Goal: Find specific page/section: Find specific page/section

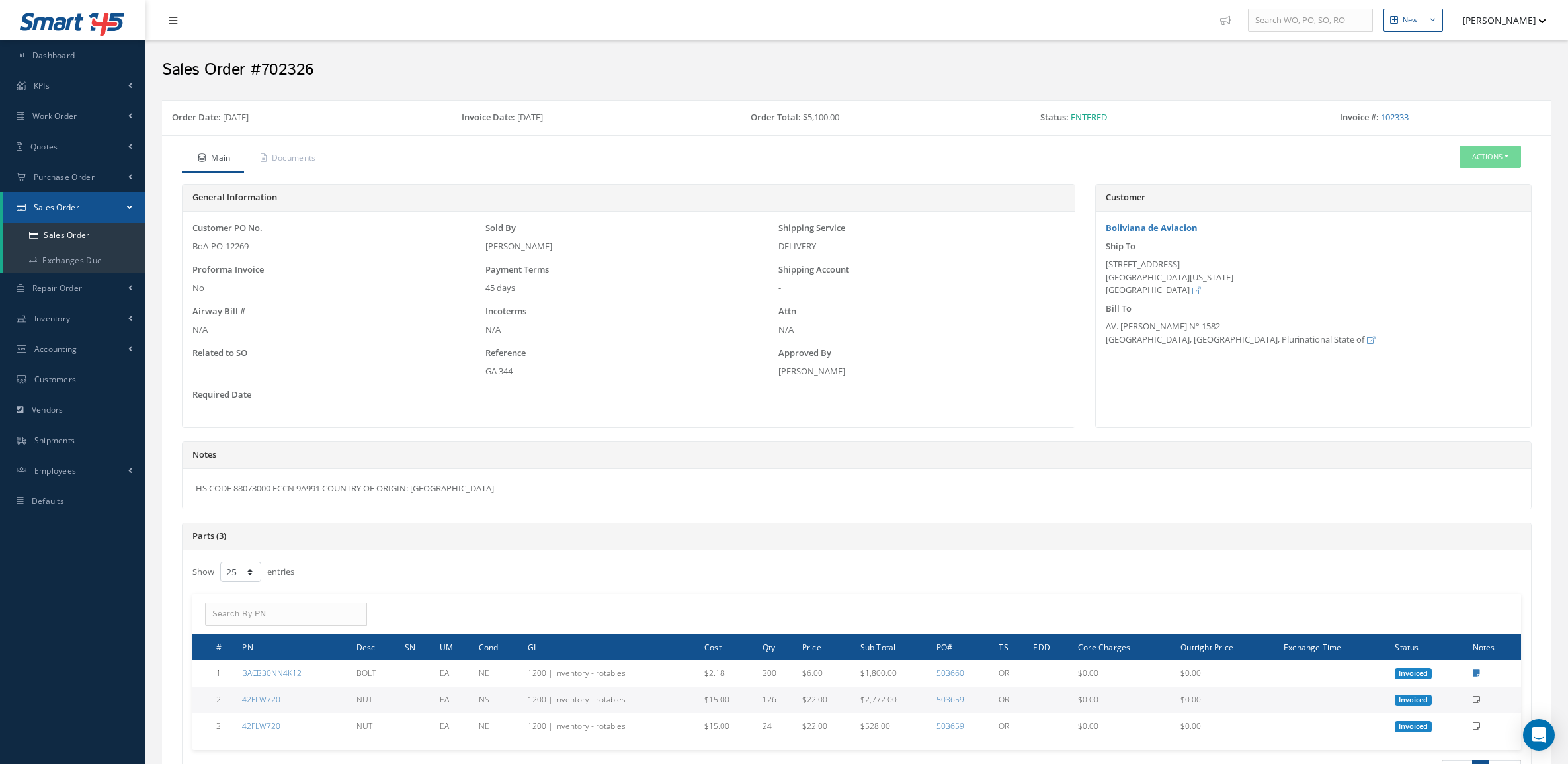
select select "25"
click at [119, 235] on link "Sales Order" at bounding box center [74, 235] width 143 height 25
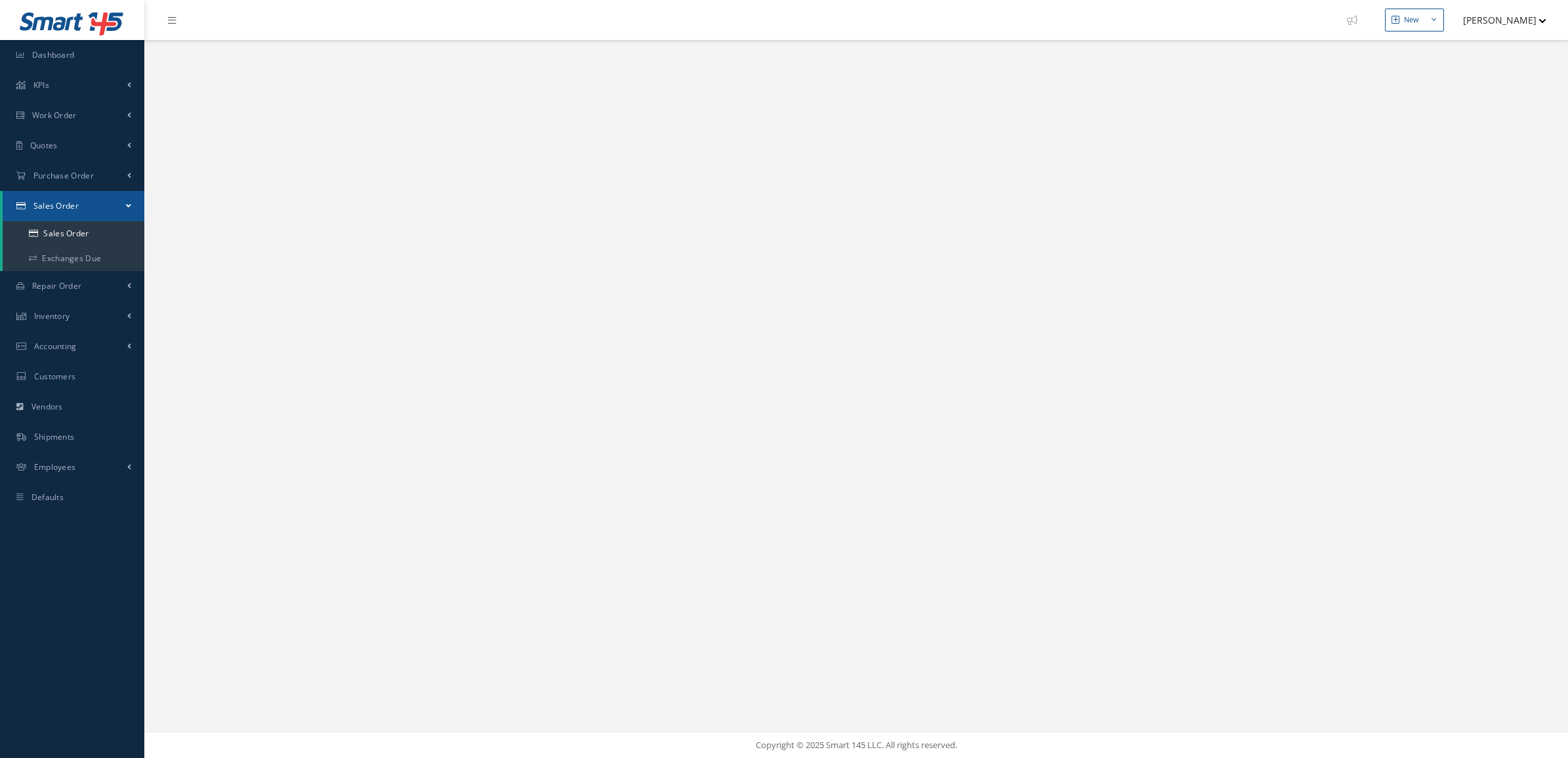
select select "25"
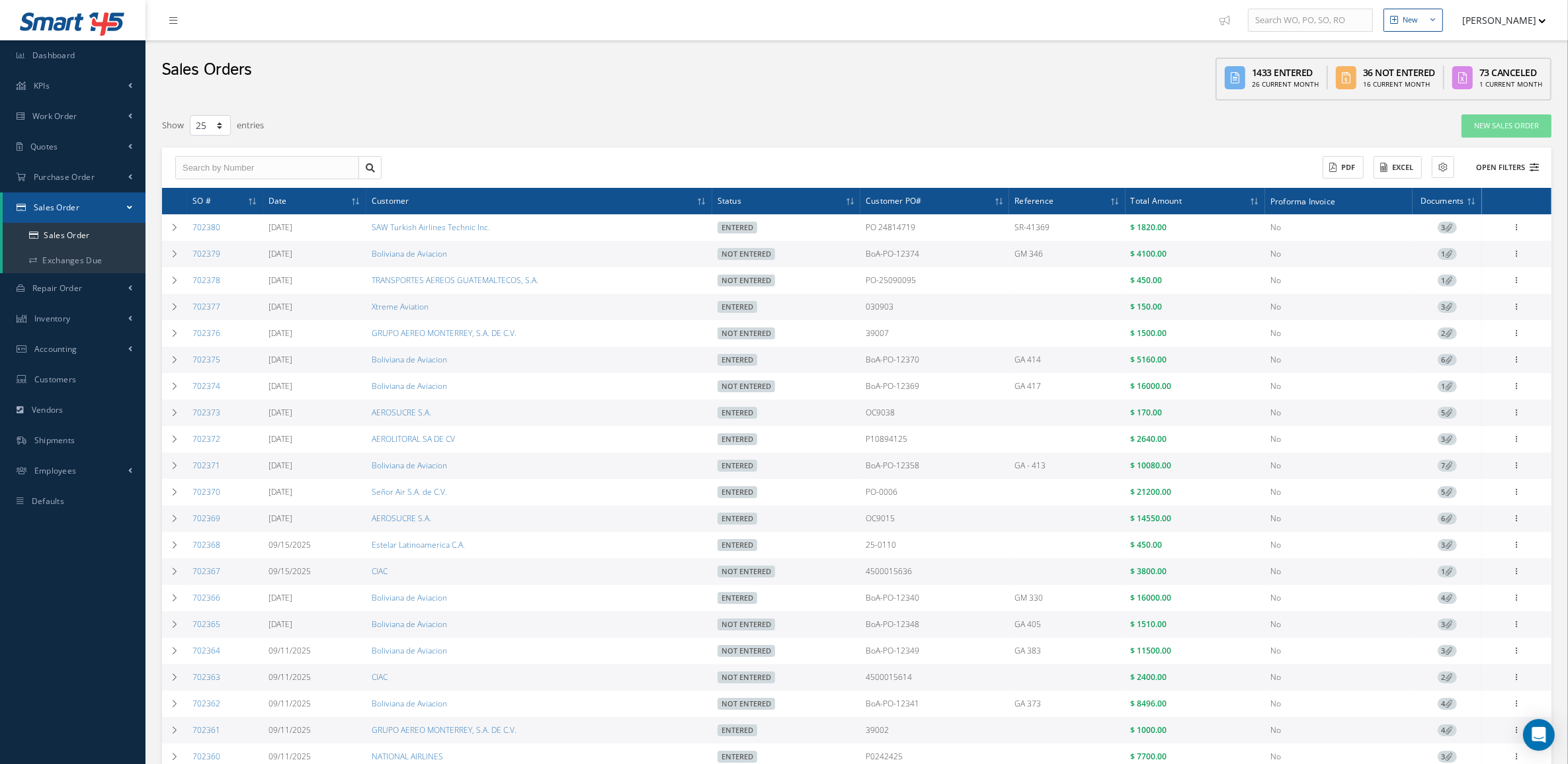
click at [1529, 167] on button "Open Filters" at bounding box center [1501, 167] width 74 height 22
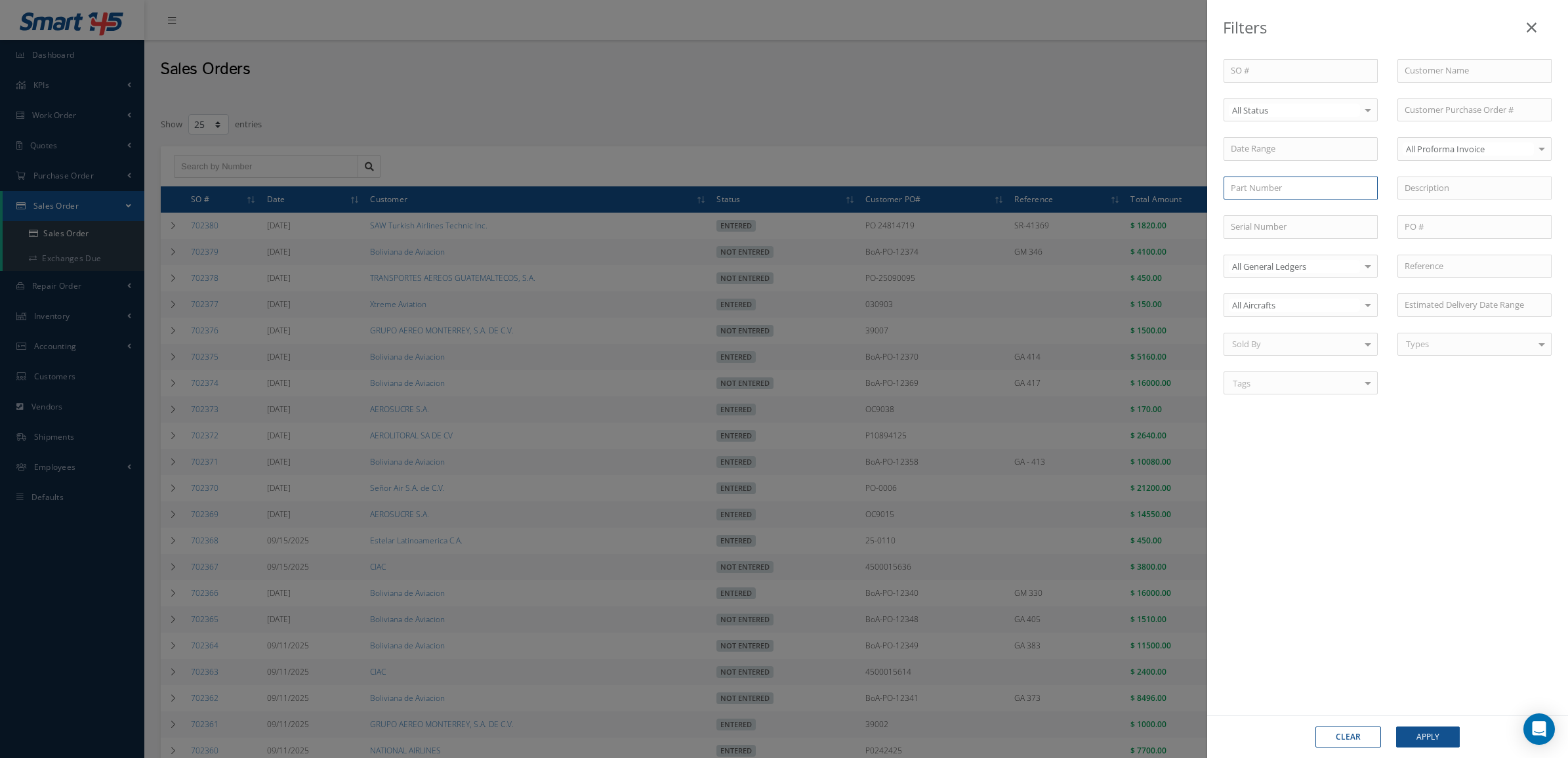
click at [1303, 188] on input "text" at bounding box center [1300, 188] width 154 height 24
click at [1293, 251] on div "2606672-4" at bounding box center [1300, 257] width 139 height 13
type input "2606672-4"
click at [1416, 740] on button "Apply" at bounding box center [1428, 737] width 63 height 21
